Goal: Share content: Distribute website content to other platforms or users

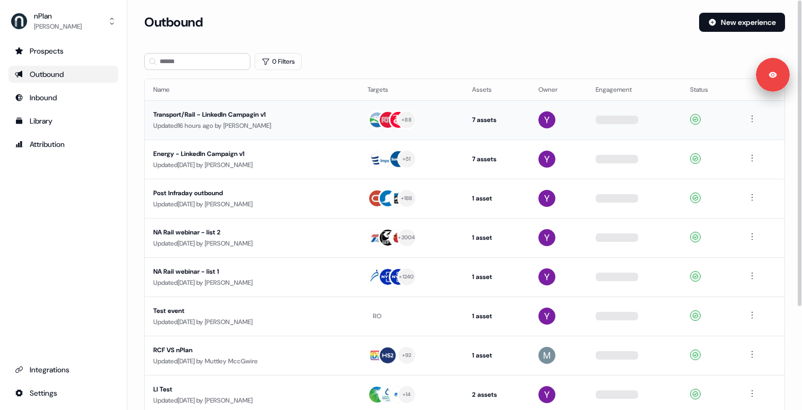
click at [299, 123] on div "Updated 16 hours ago by [PERSON_NAME]" at bounding box center [251, 125] width 197 height 11
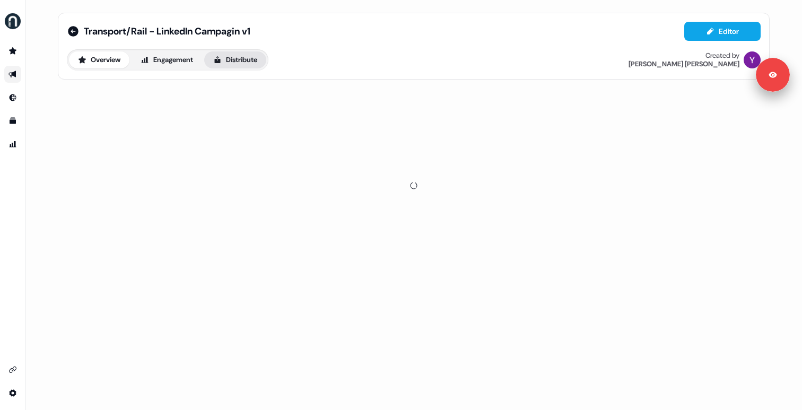
click at [239, 59] on button "Distribute" at bounding box center [235, 59] width 62 height 17
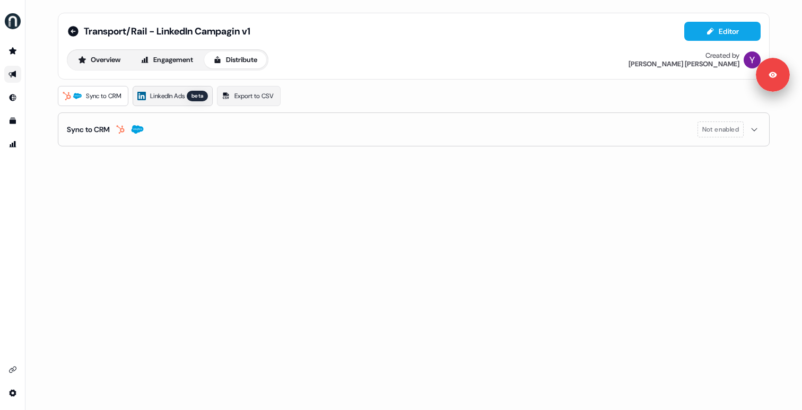
click at [179, 94] on span "LinkedIn Ads" at bounding box center [167, 96] width 34 height 11
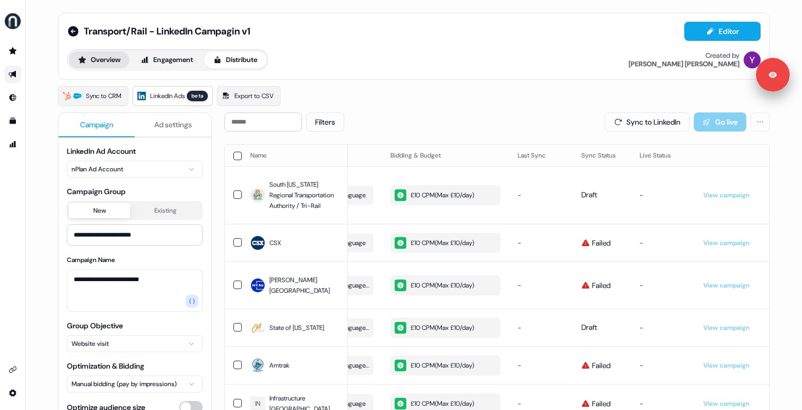
click at [121, 59] on button "Overview" at bounding box center [99, 59] width 60 height 17
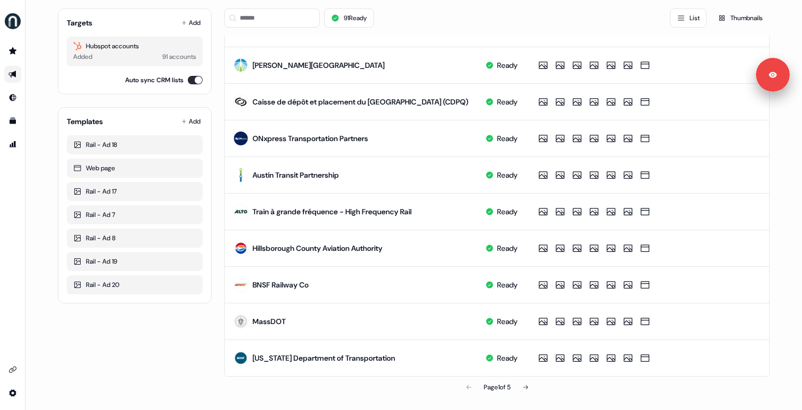
scroll to position [501, 0]
click at [520, 385] on button at bounding box center [525, 386] width 21 height 21
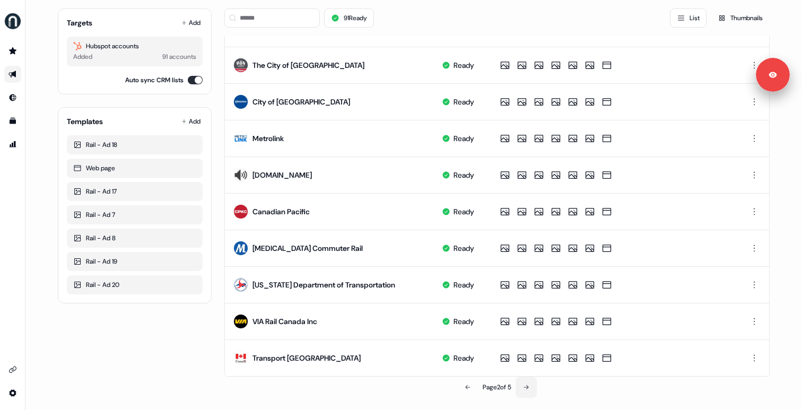
click at [520, 385] on button at bounding box center [526, 387] width 21 height 21
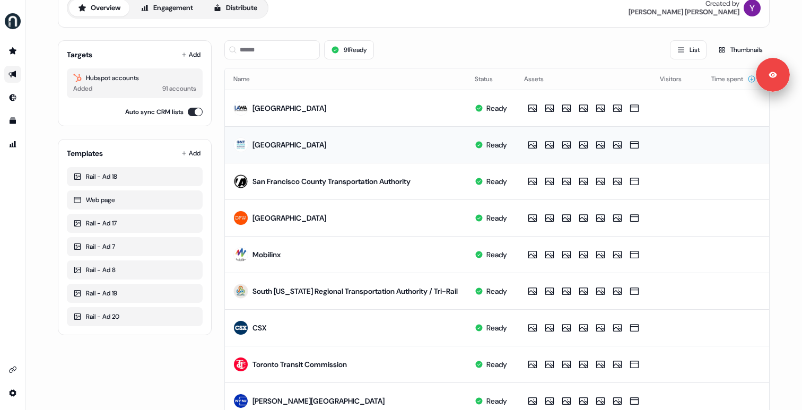
scroll to position [0, 0]
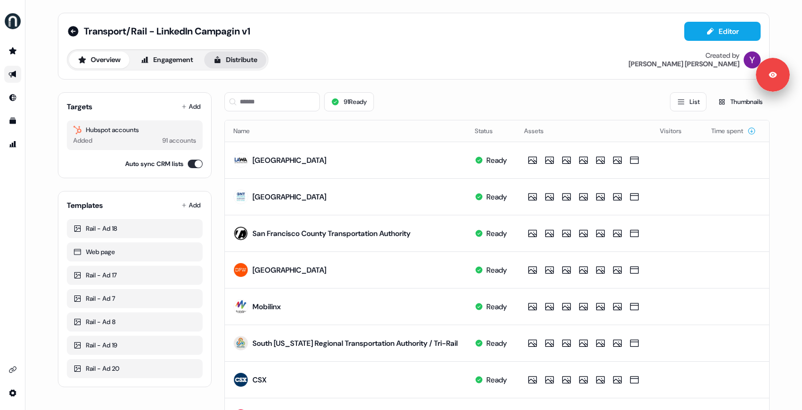
click at [227, 62] on button "Distribute" at bounding box center [235, 59] width 62 height 17
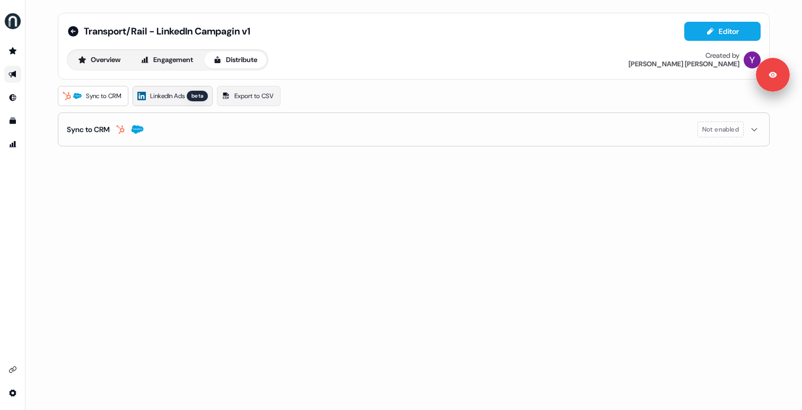
click at [191, 94] on link "LinkedIn Ads beta" at bounding box center [173, 96] width 80 height 20
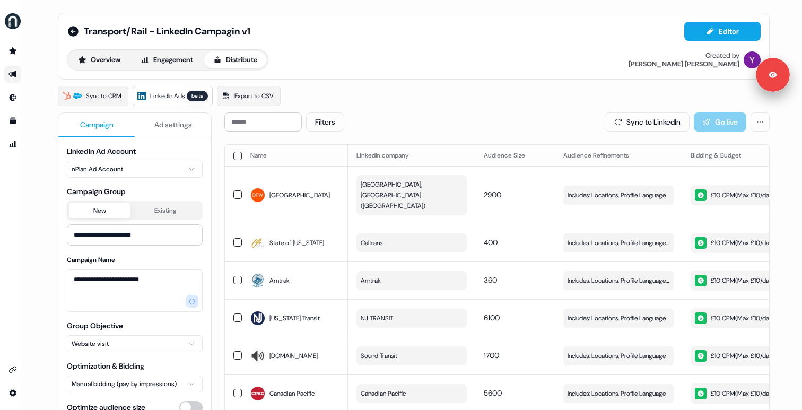
click at [201, 116] on button "Ad settings" at bounding box center [173, 125] width 76 height 24
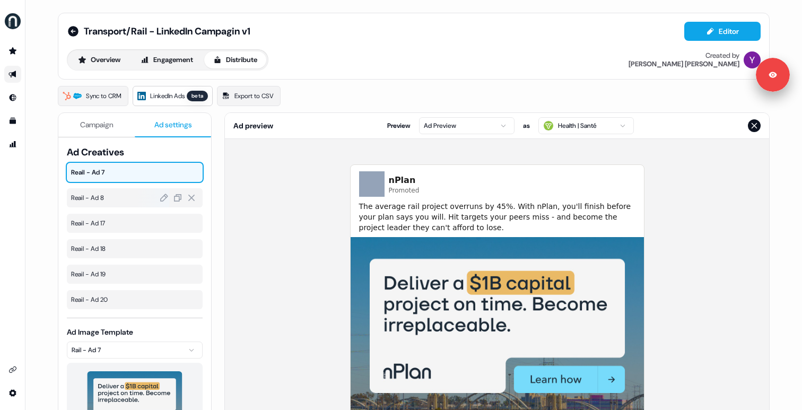
click at [113, 200] on span "Reail - Ad 8" at bounding box center [134, 198] width 127 height 11
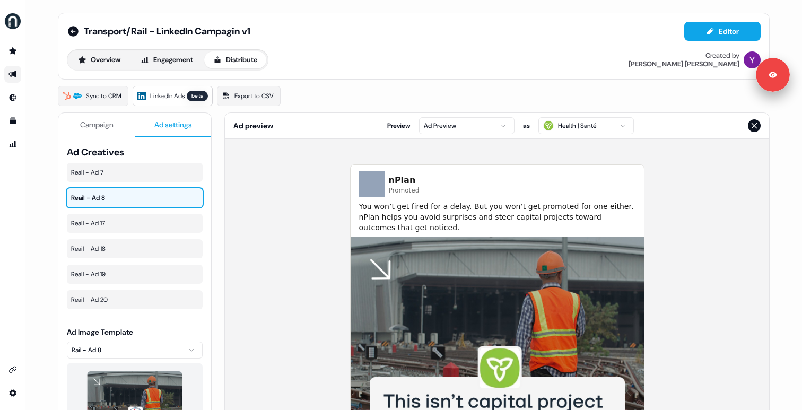
click at [103, 130] on button "Campaign" at bounding box center [96, 125] width 76 height 24
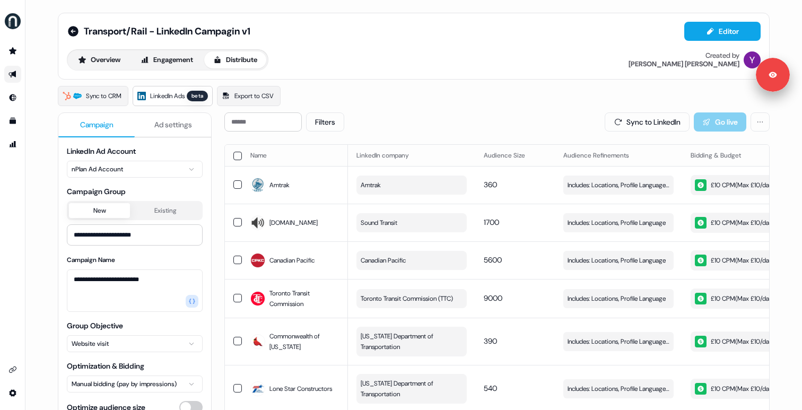
click at [169, 126] on span "Ad settings" at bounding box center [173, 124] width 38 height 11
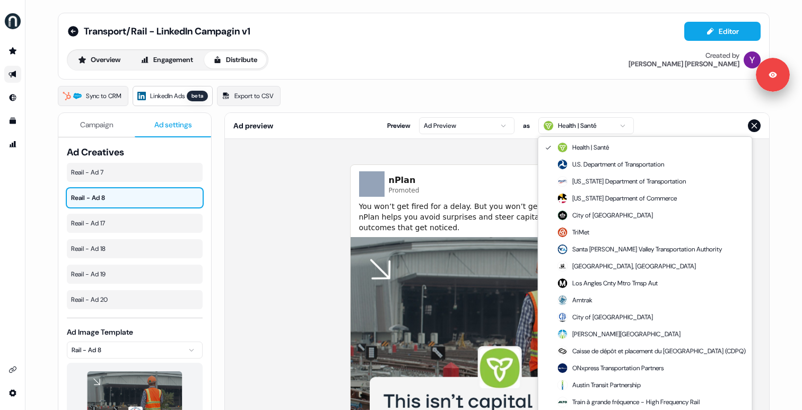
click at [572, 121] on html "**********" at bounding box center [401, 205] width 802 height 410
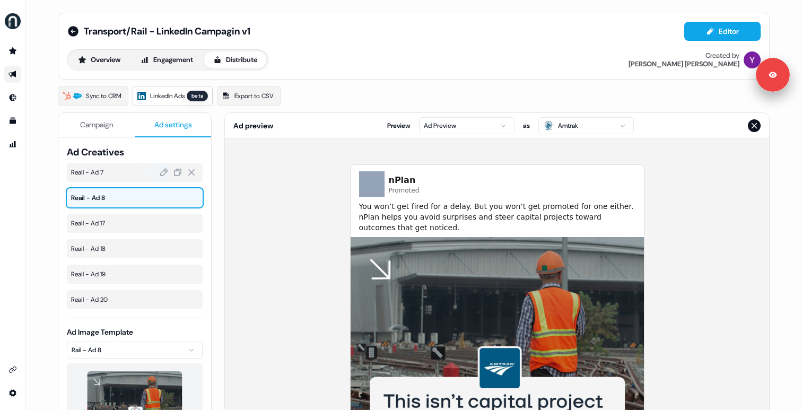
click at [150, 177] on div at bounding box center [152, 172] width 33 height 19
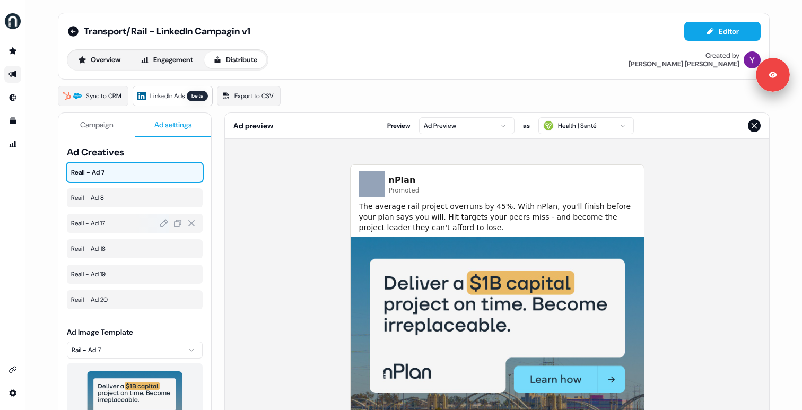
click at [117, 218] on span "Reail - Ad 17" at bounding box center [134, 223] width 127 height 11
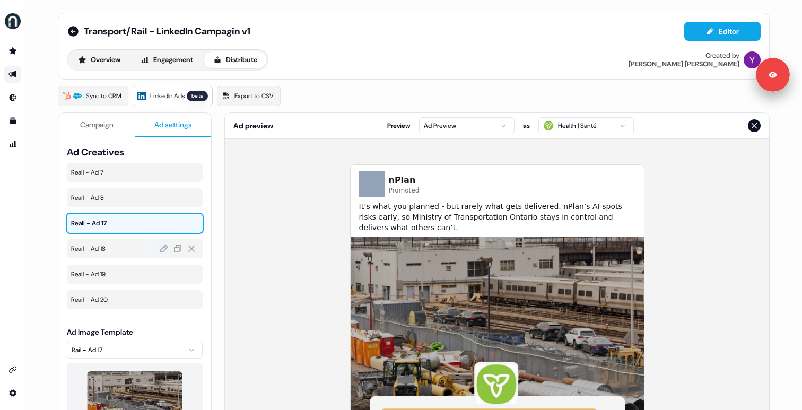
click at [110, 257] on div "Reail - Ad 18" at bounding box center [135, 248] width 136 height 19
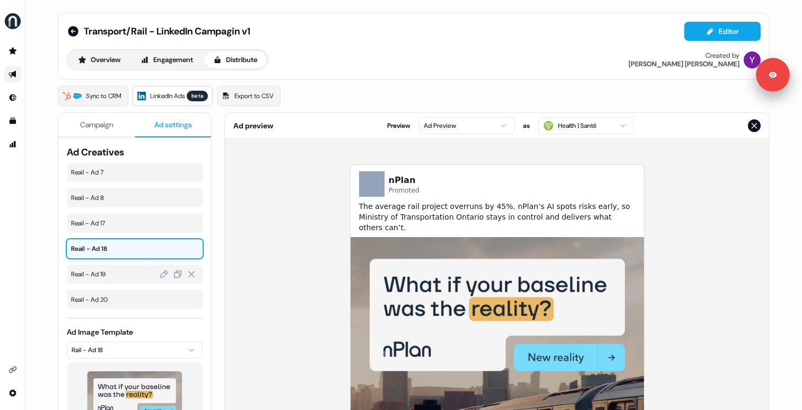
click at [107, 276] on span "Reail - Ad 19" at bounding box center [134, 274] width 127 height 11
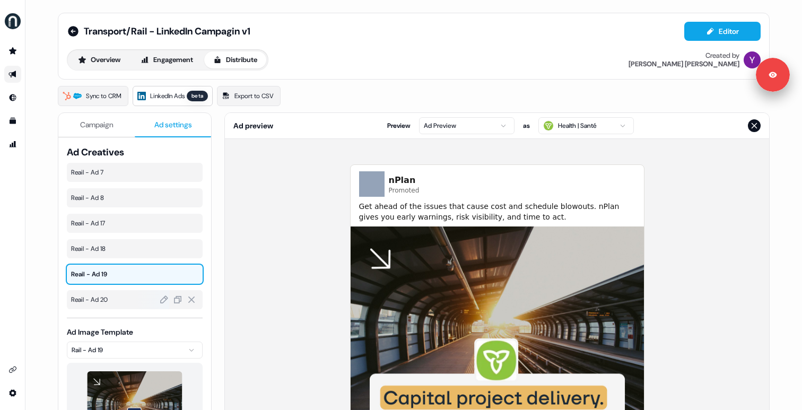
click at [112, 303] on span "Reail - Ad 20" at bounding box center [134, 299] width 127 height 11
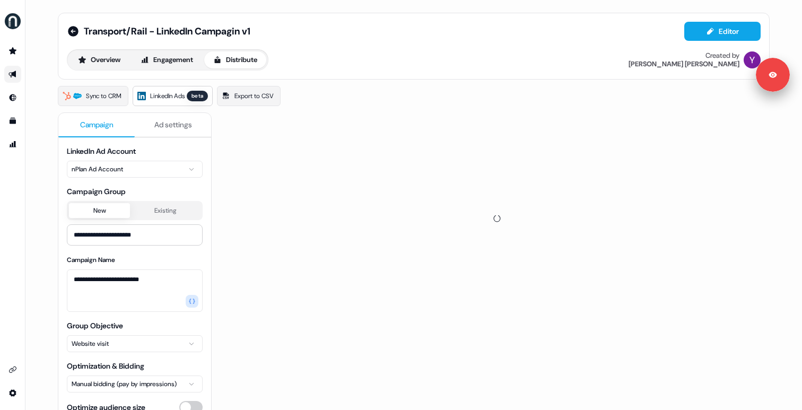
click at [112, 126] on button "Campaign" at bounding box center [96, 125] width 76 height 24
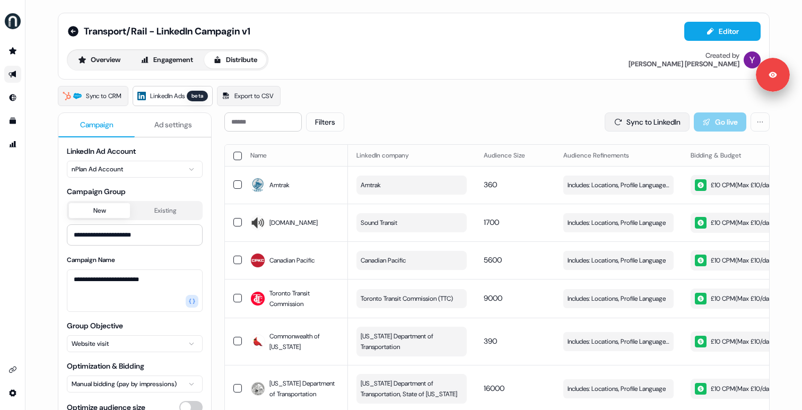
click at [647, 116] on button "Sync to LinkedIn" at bounding box center [647, 121] width 85 height 19
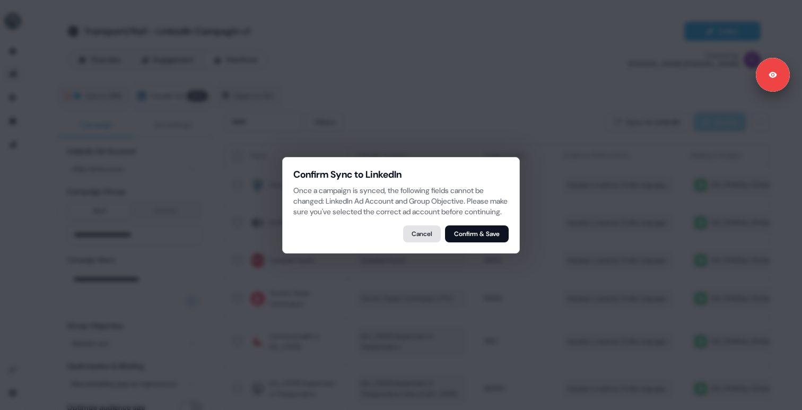
click at [408, 234] on button "Cancel" at bounding box center [422, 233] width 38 height 17
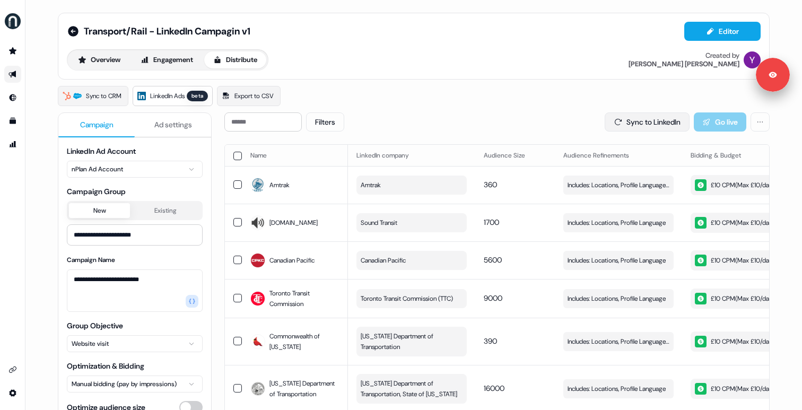
click at [648, 125] on button "Sync to LinkedIn" at bounding box center [647, 121] width 85 height 19
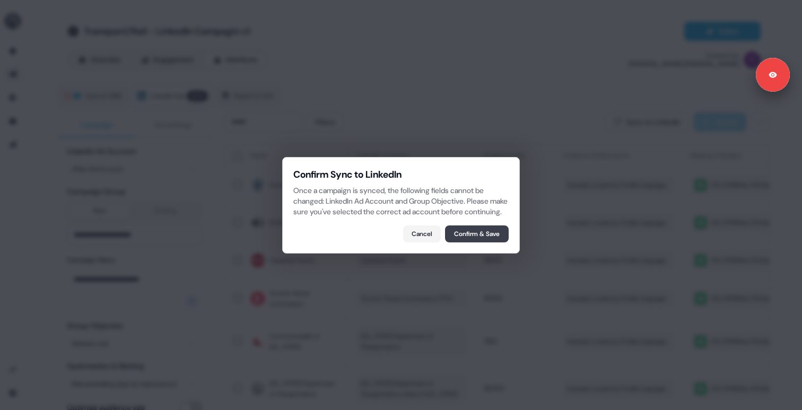
click at [485, 235] on button "Confirm & Save" at bounding box center [477, 233] width 64 height 17
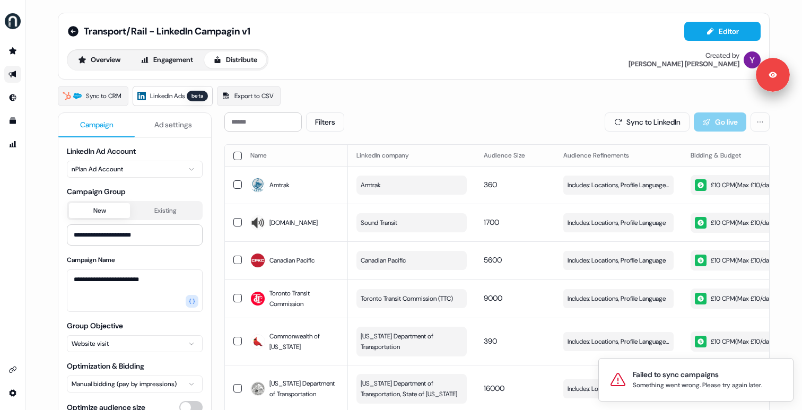
click at [193, 129] on button "Ad settings" at bounding box center [173, 125] width 76 height 24
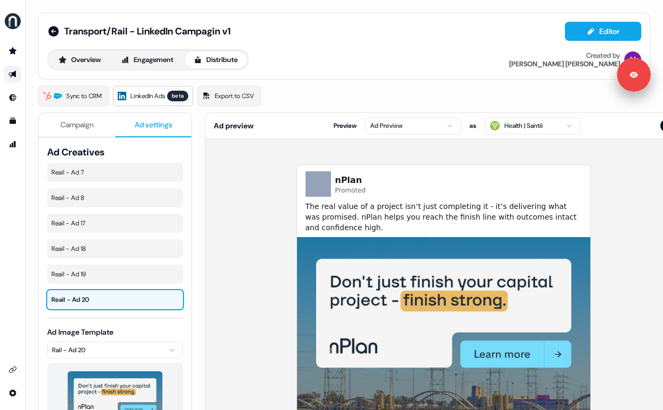
click at [78, 131] on button "Campaign" at bounding box center [77, 125] width 76 height 24
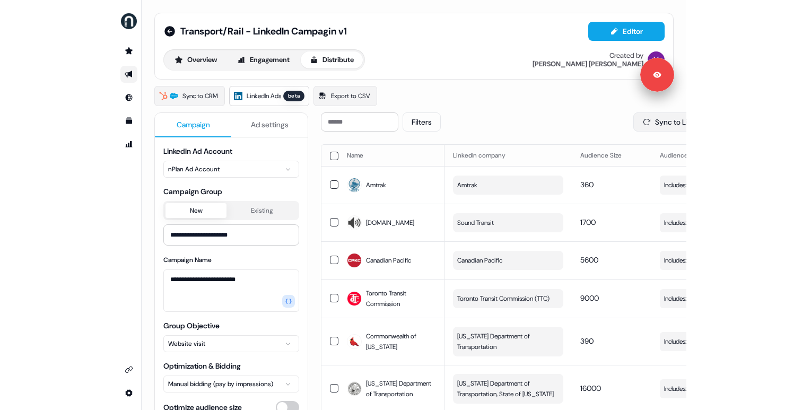
scroll to position [0, 116]
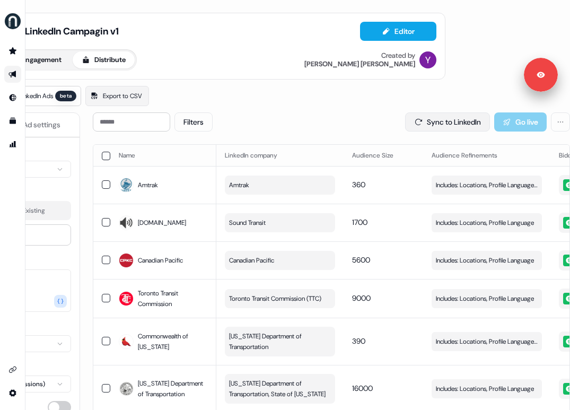
click at [447, 119] on button "Sync to LinkedIn" at bounding box center [447, 121] width 85 height 19
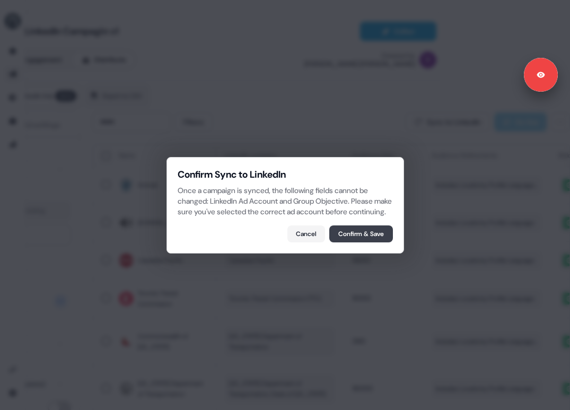
click at [368, 238] on button "Confirm & Save" at bounding box center [361, 233] width 64 height 17
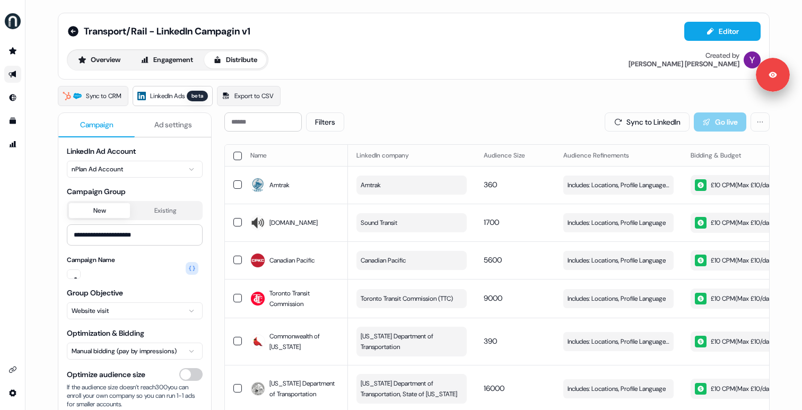
scroll to position [0, 0]
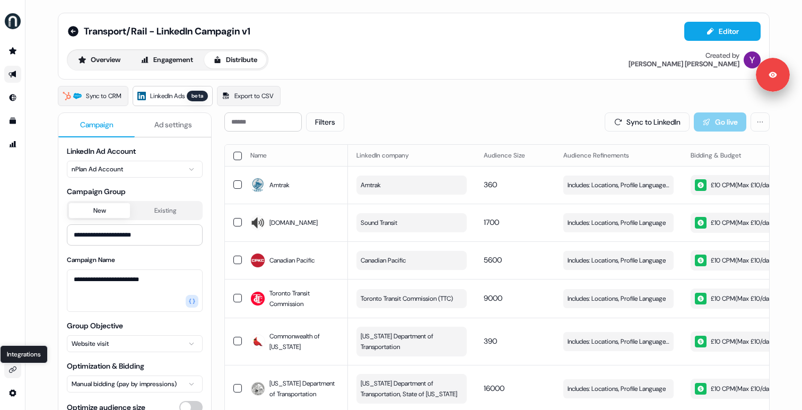
click at [13, 370] on icon "Go to integrations" at bounding box center [12, 369] width 8 height 8
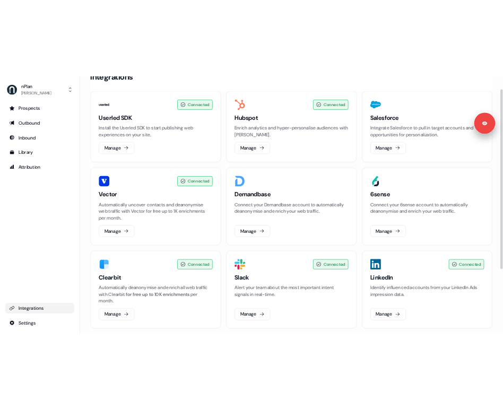
scroll to position [53, 0]
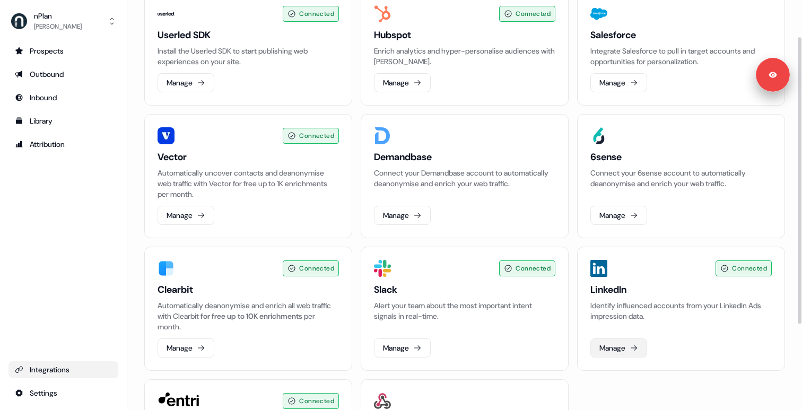
click at [614, 340] on button "Manage" at bounding box center [618, 347] width 57 height 19
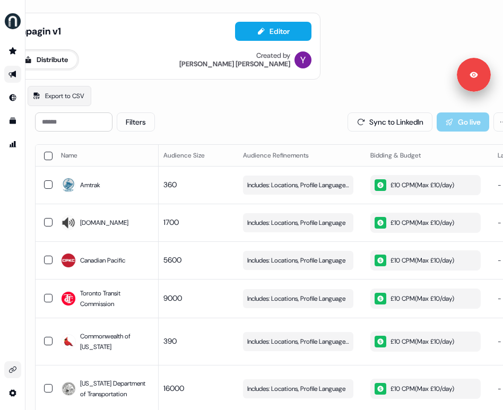
scroll to position [0, 170]
click at [392, 120] on button "Sync to LinkedIn" at bounding box center [389, 121] width 85 height 19
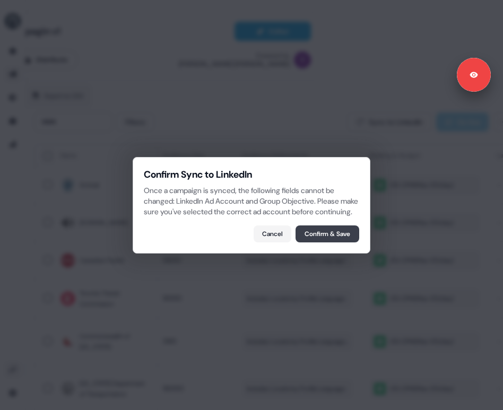
click at [312, 239] on button "Confirm & Save" at bounding box center [327, 233] width 64 height 17
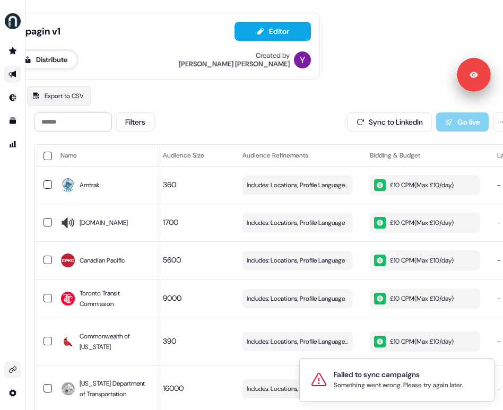
click at [6, 371] on link "Go to integrations" at bounding box center [12, 369] width 17 height 17
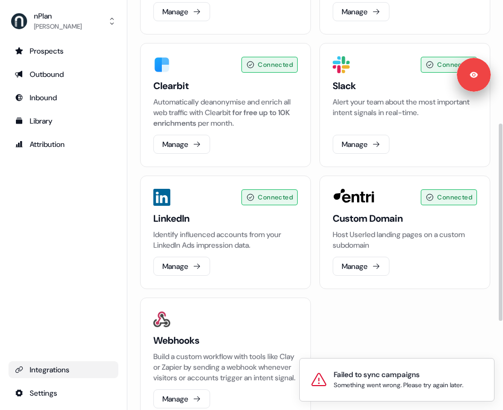
scroll to position [415, 0]
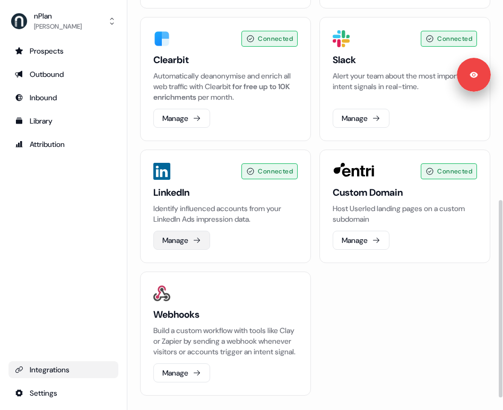
click at [191, 239] on button "Manage" at bounding box center [181, 240] width 57 height 19
